Goal: Information Seeking & Learning: Find specific fact

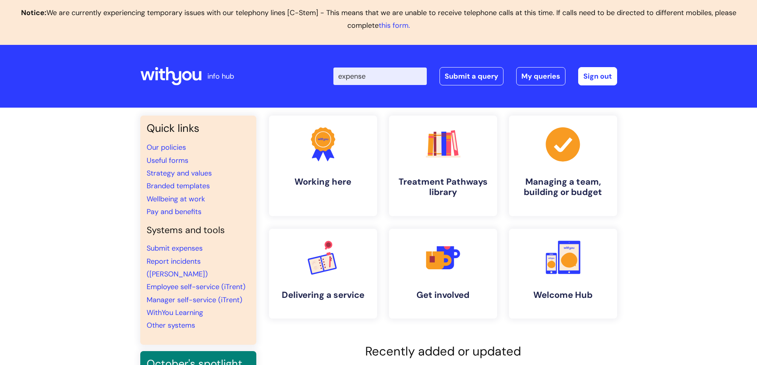
type input "expenses"
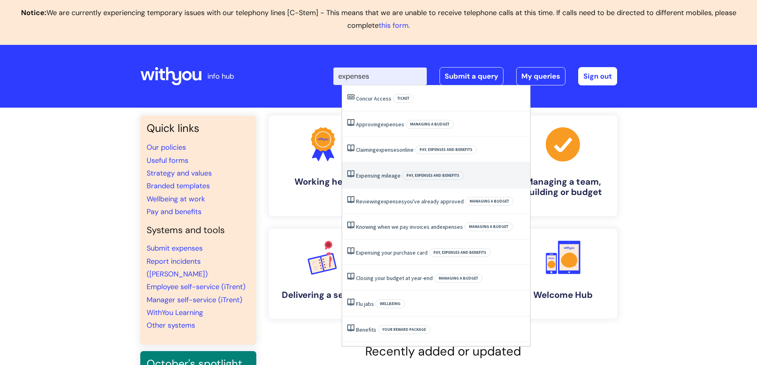
click at [381, 176] on link "Expensing mileage" at bounding box center [378, 175] width 45 height 7
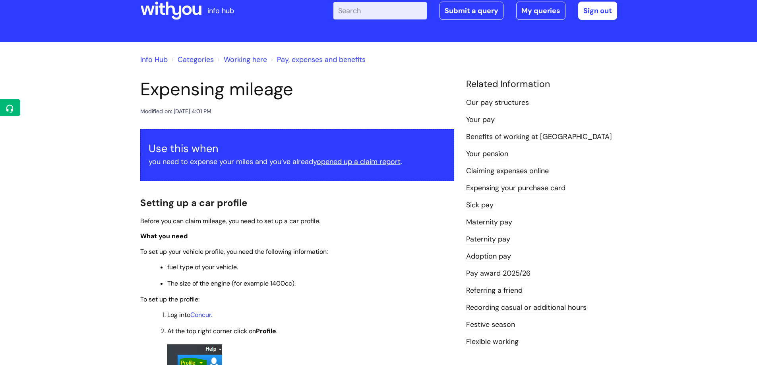
scroll to position [80, 0]
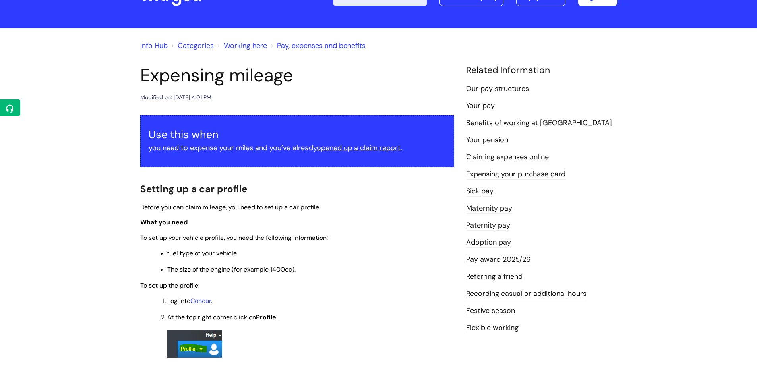
click at [503, 126] on link "Benefits of working at [GEOGRAPHIC_DATA]" at bounding box center [539, 123] width 146 height 10
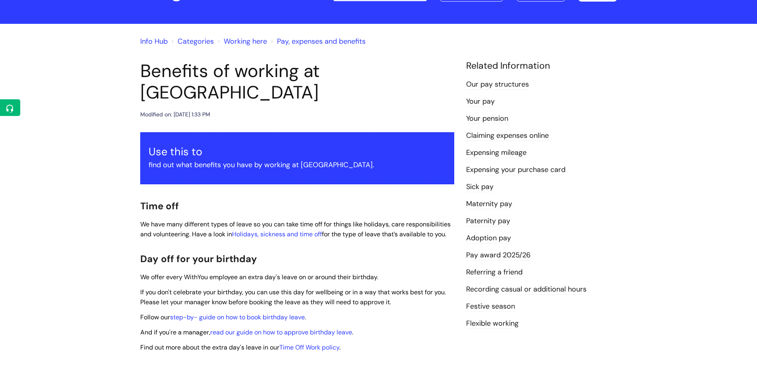
scroll to position [45, 0]
